Goal: Task Accomplishment & Management: Complete application form

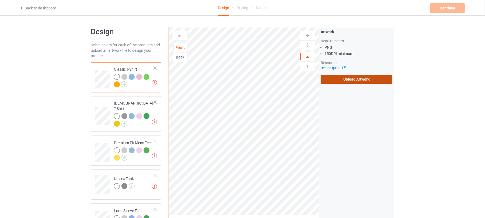
click at [350, 81] on label "Upload Artwork" at bounding box center [356, 79] width 71 height 9
click at [0, 0] on input "Upload Artwork" at bounding box center [0, 0] width 0 height 0
click at [349, 79] on label "Upload Artwork" at bounding box center [356, 79] width 71 height 9
click at [0, 0] on input "Upload Artwork" at bounding box center [0, 0] width 0 height 0
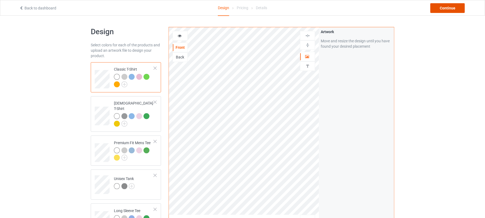
click at [453, 8] on div "Continue" at bounding box center [448, 8] width 34 height 10
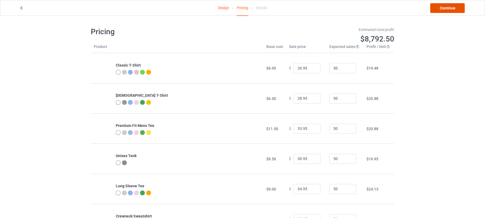
click at [451, 11] on link "Continue" at bounding box center [448, 8] width 34 height 10
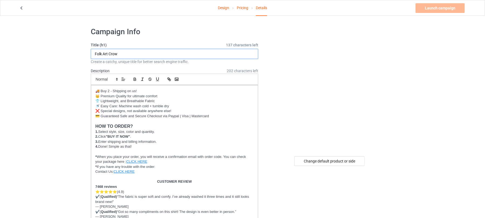
drag, startPoint x: 133, startPoint y: 52, endPoint x: 36, endPoint y: 54, distance: 97.3
paste input "Raven Folk Art"
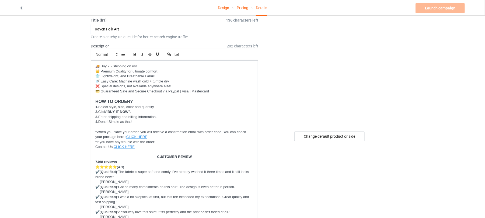
scroll to position [72, 0]
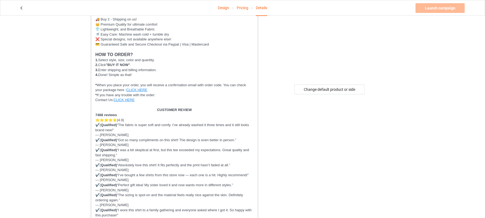
type input "Raven Folk Art"
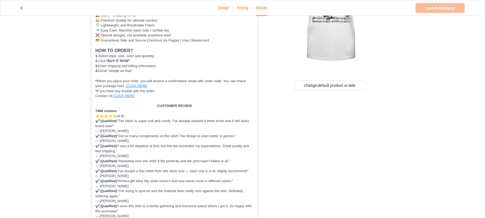
scroll to position [0, 0]
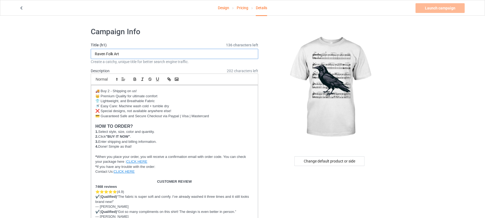
drag, startPoint x: 133, startPoint y: 53, endPoint x: 39, endPoint y: 53, distance: 94.3
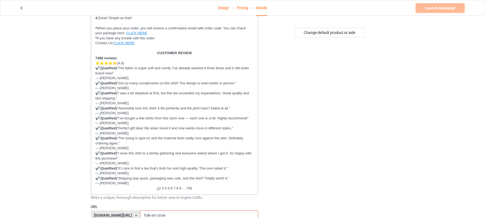
scroll to position [144, 0]
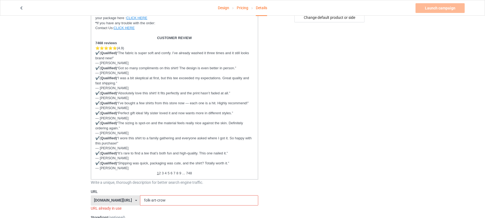
drag, startPoint x: 167, startPoint y: 202, endPoint x: 134, endPoint y: 199, distance: 33.0
click at [140, 199] on input "folk-art-crow" at bounding box center [199, 200] width 118 height 10
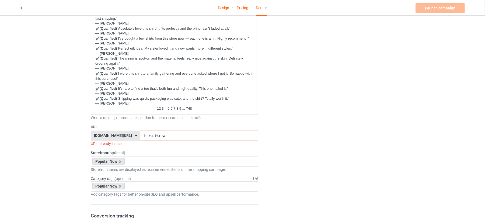
scroll to position [216, 0]
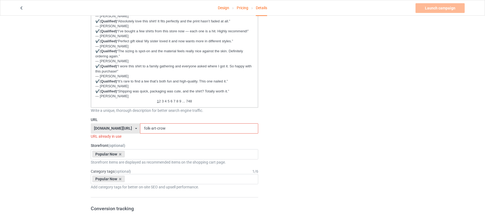
paste input "Raven Folk Art"
click at [140, 129] on input "Raven Folk Art" at bounding box center [199, 128] width 118 height 10
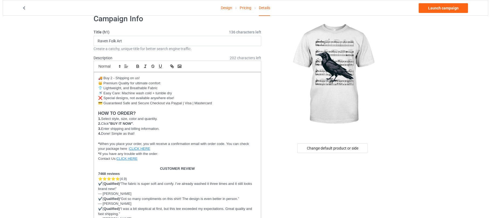
scroll to position [0, 0]
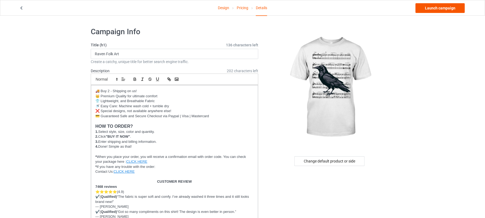
type input "raven-folk-art"
click at [438, 10] on link "Launch campaign" at bounding box center [440, 8] width 49 height 10
